Goal: Use online tool/utility

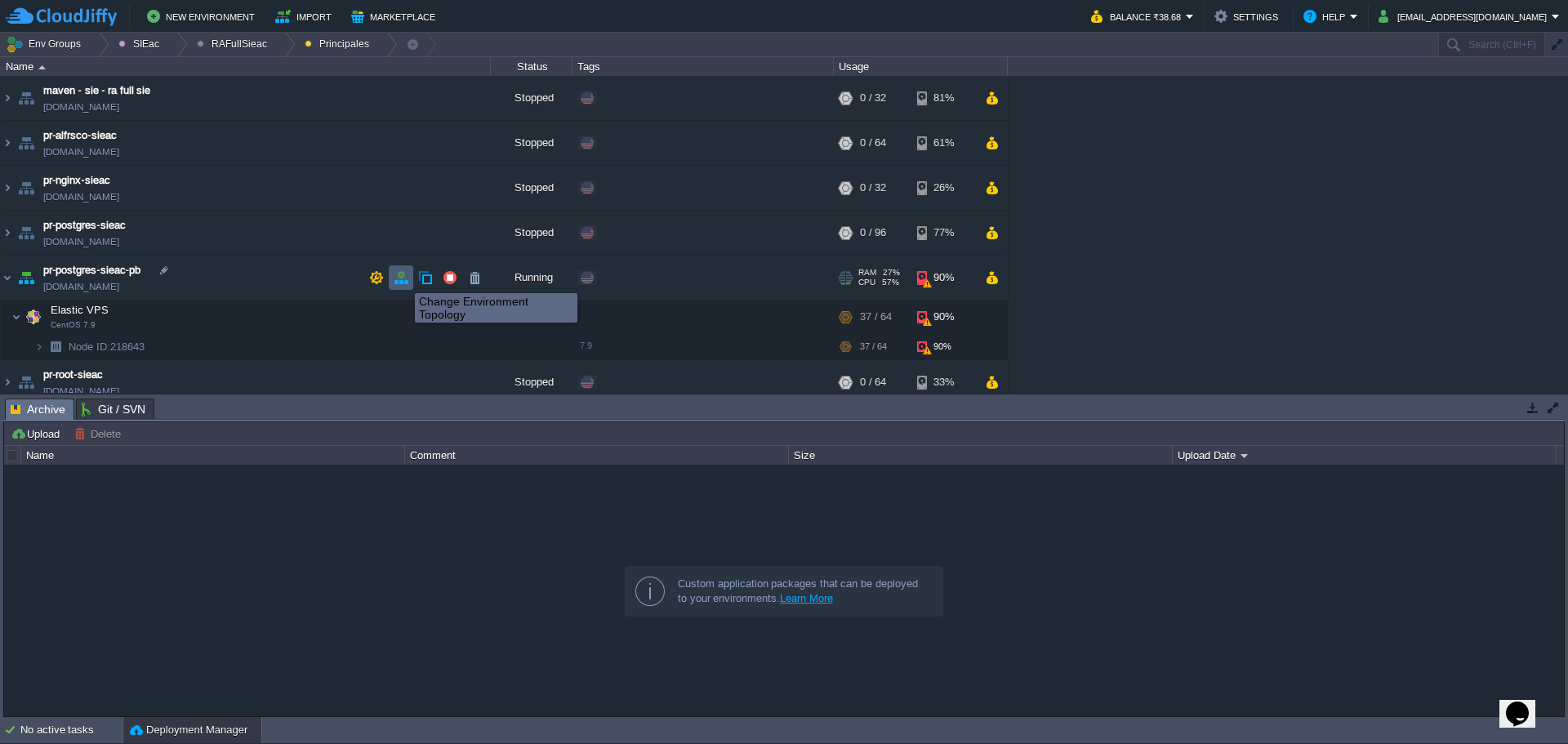
click at [403, 278] on button "button" at bounding box center [400, 277] width 14 height 14
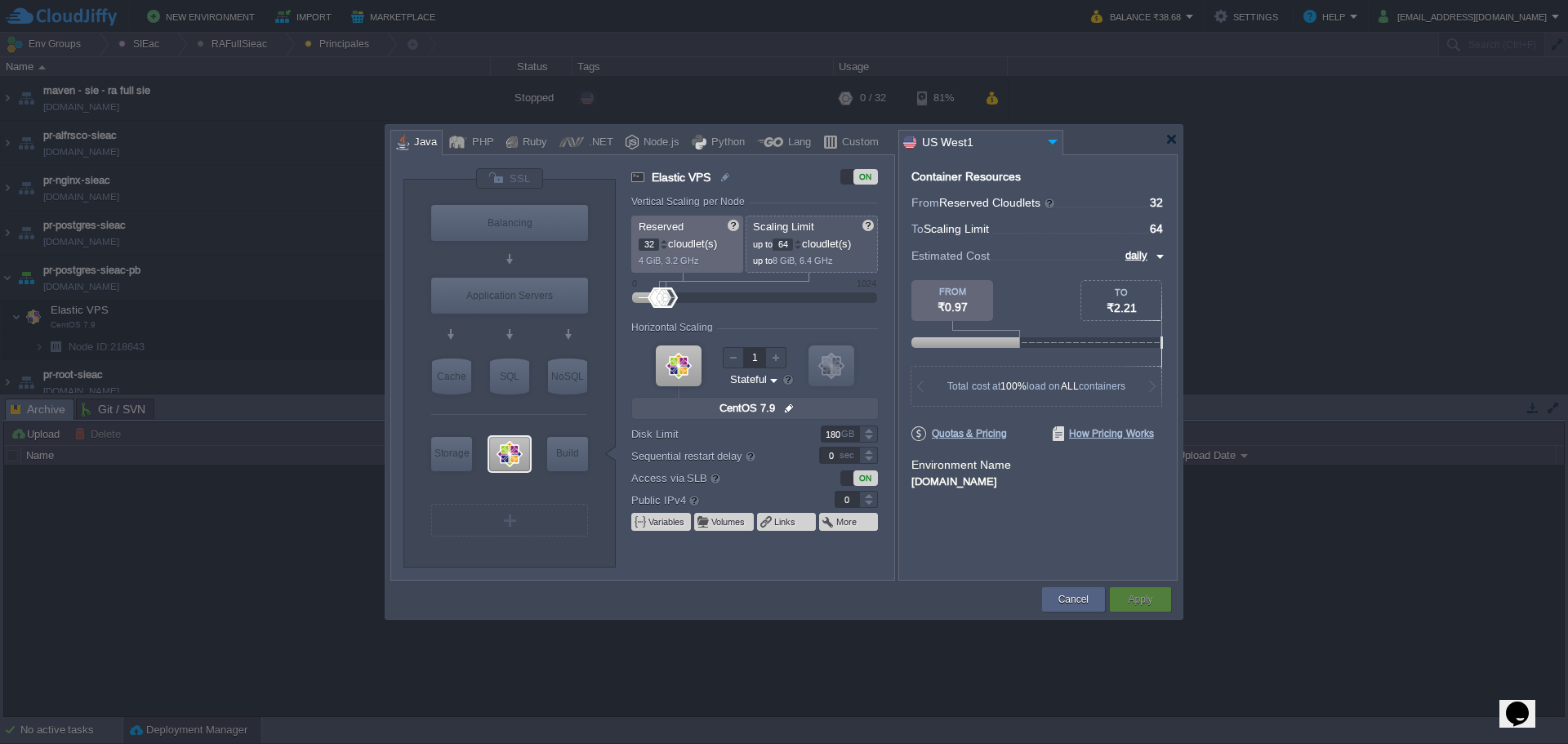
click at [873, 434] on div at bounding box center [868, 434] width 18 height 1
click at [873, 433] on div at bounding box center [868, 429] width 19 height 9
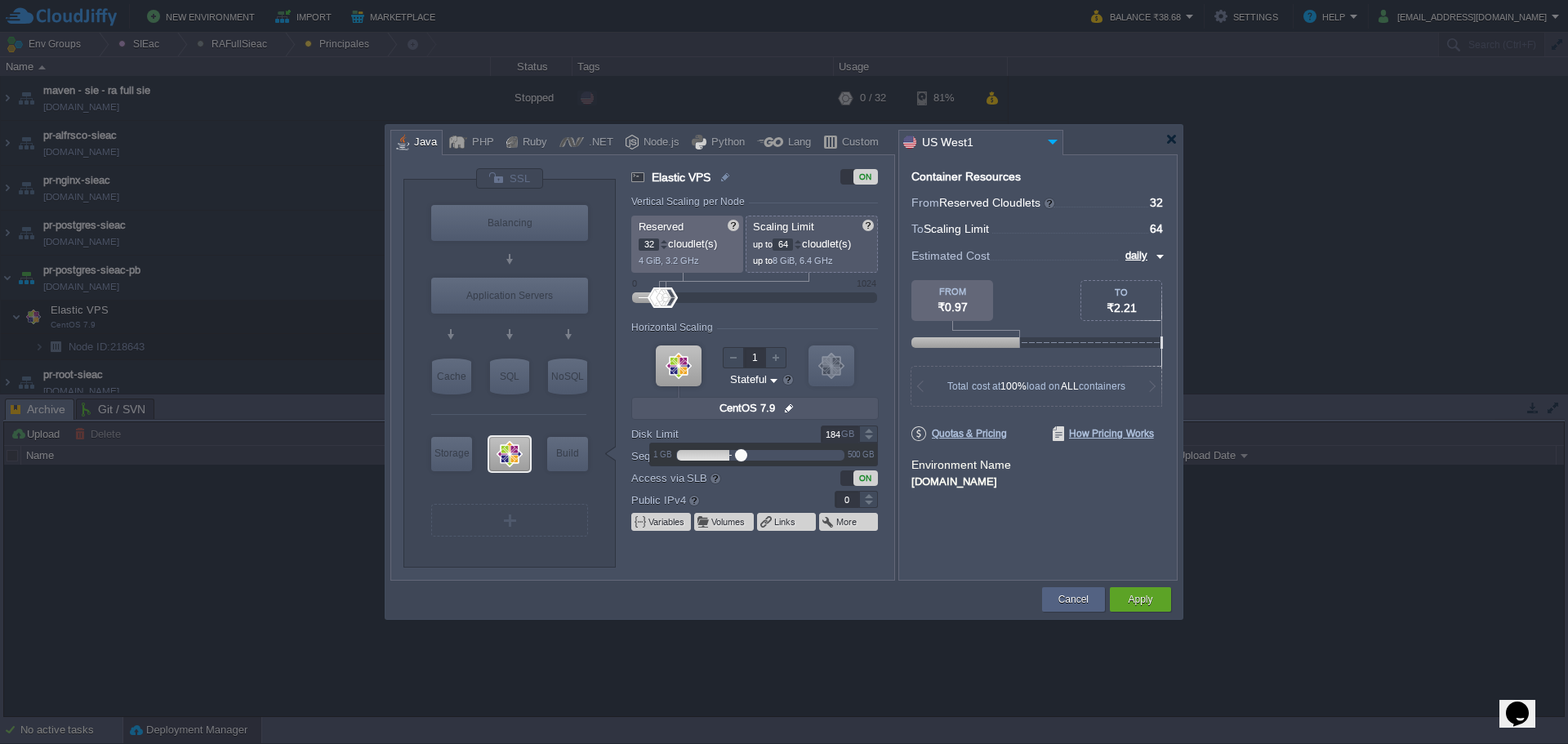
click at [873, 433] on div at bounding box center [868, 429] width 19 height 9
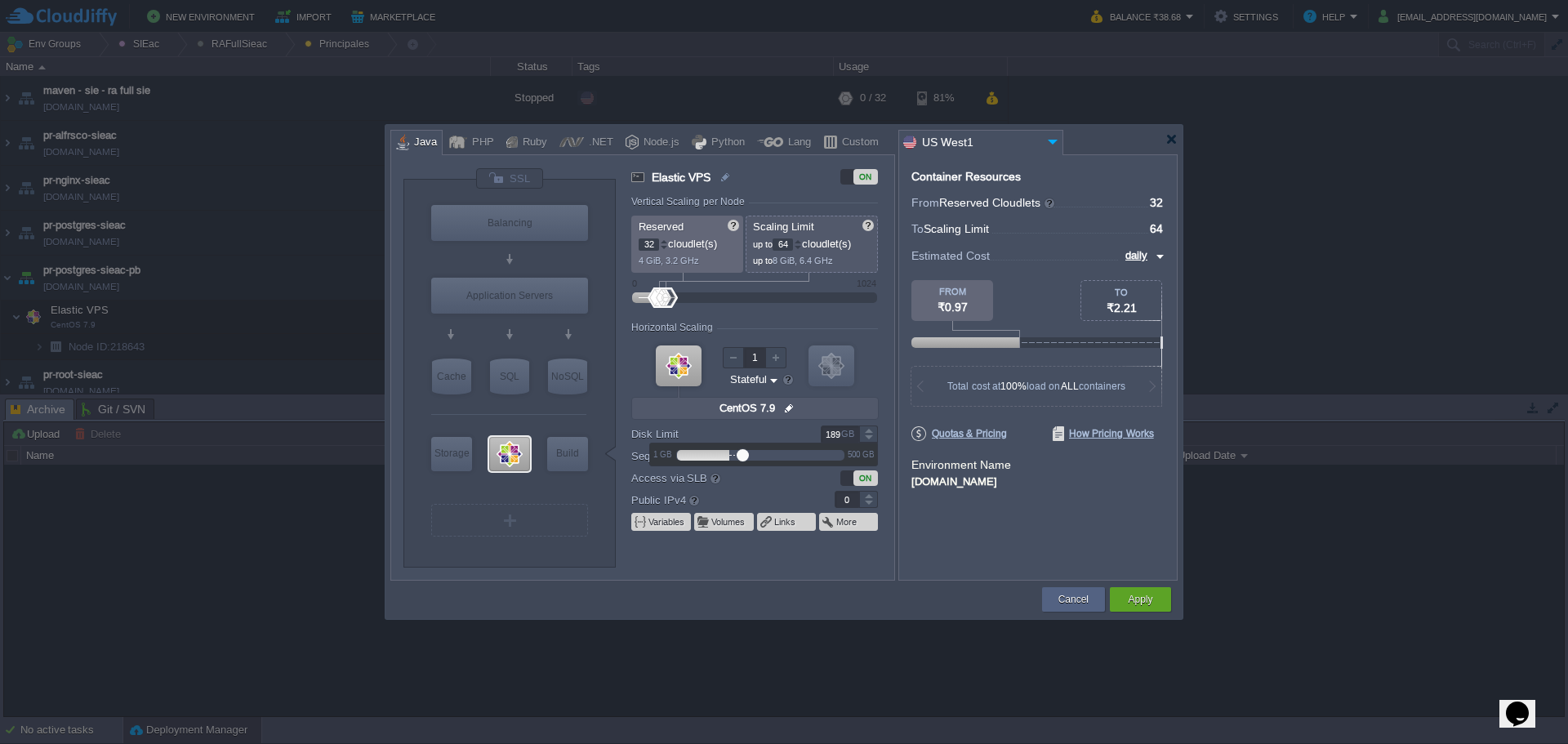
click at [873, 433] on div at bounding box center [868, 429] width 19 height 9
type input "190"
click at [873, 433] on div at bounding box center [868, 429] width 19 height 9
click at [1141, 602] on button "Apply" at bounding box center [1140, 599] width 25 height 16
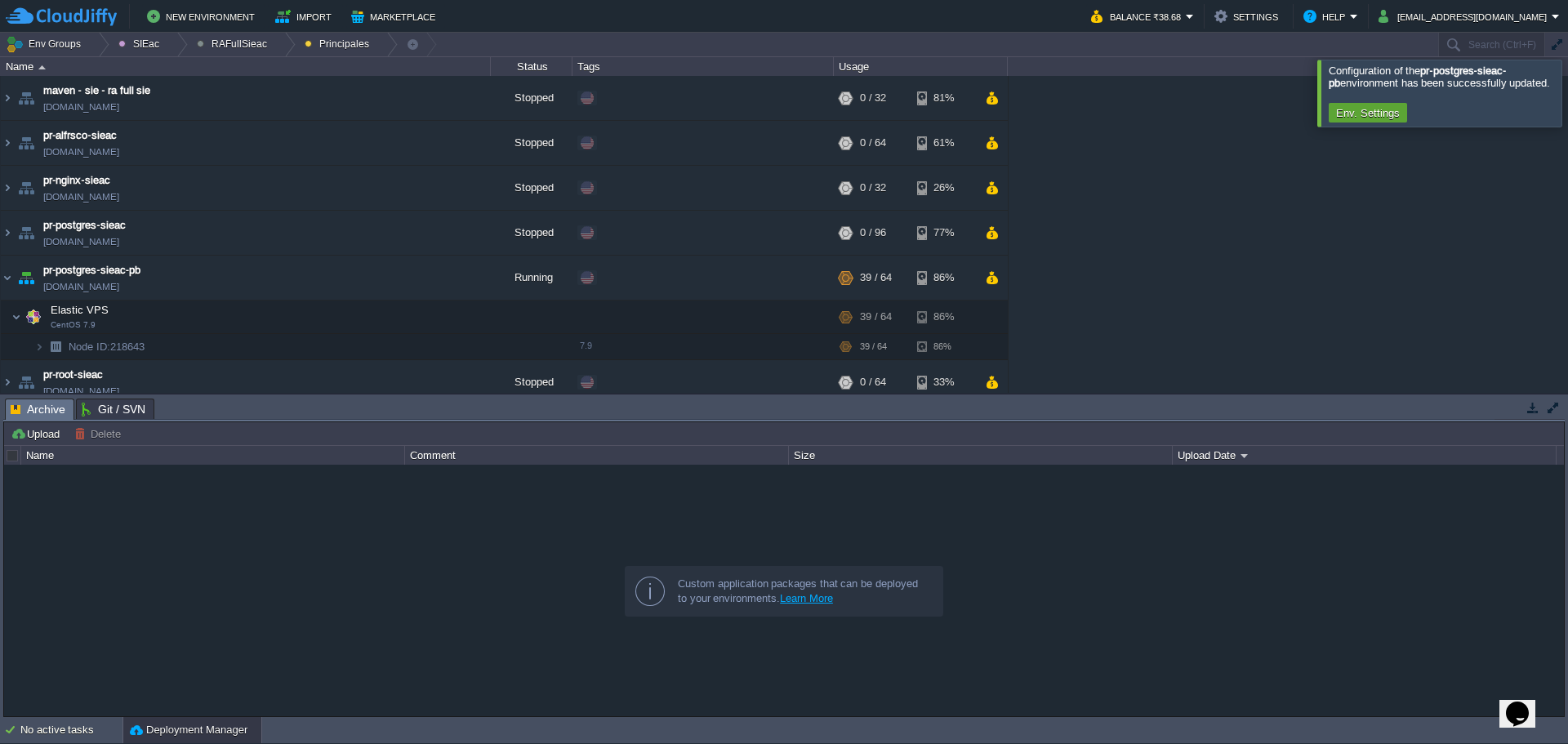
click at [1567, 92] on div at bounding box center [1587, 92] width 0 height 66
